Goal: Purchase product/service

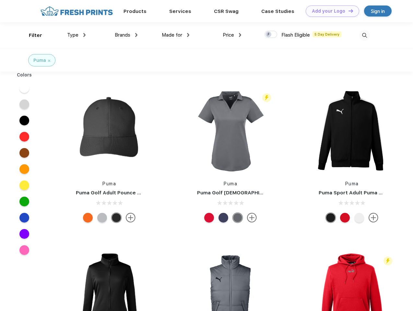
click at [330, 11] on link "Add your Logo Design Tool" at bounding box center [331, 11] width 53 height 11
click at [0, 0] on div "Design Tool" at bounding box center [0, 0] width 0 height 0
click at [347, 11] on link "Add your Logo Design Tool" at bounding box center [331, 11] width 53 height 11
click at [31, 35] on div "Filter" at bounding box center [35, 35] width 13 height 7
click at [76, 35] on span "Type" at bounding box center [72, 35] width 11 height 6
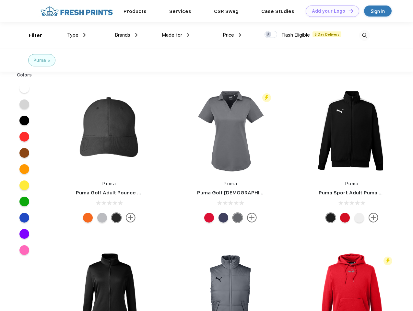
click at [126, 35] on span "Brands" at bounding box center [123, 35] width 16 height 6
click at [175, 35] on span "Made for" at bounding box center [172, 35] width 20 height 6
click at [232, 35] on span "Price" at bounding box center [227, 35] width 11 height 6
click at [271, 35] on div at bounding box center [270, 34] width 13 height 7
click at [268, 35] on input "checkbox" at bounding box center [266, 32] width 4 height 4
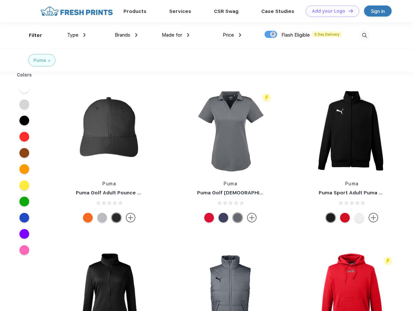
click at [364, 35] on img at bounding box center [364, 35] width 11 height 11
